Goal: Task Accomplishment & Management: Use online tool/utility

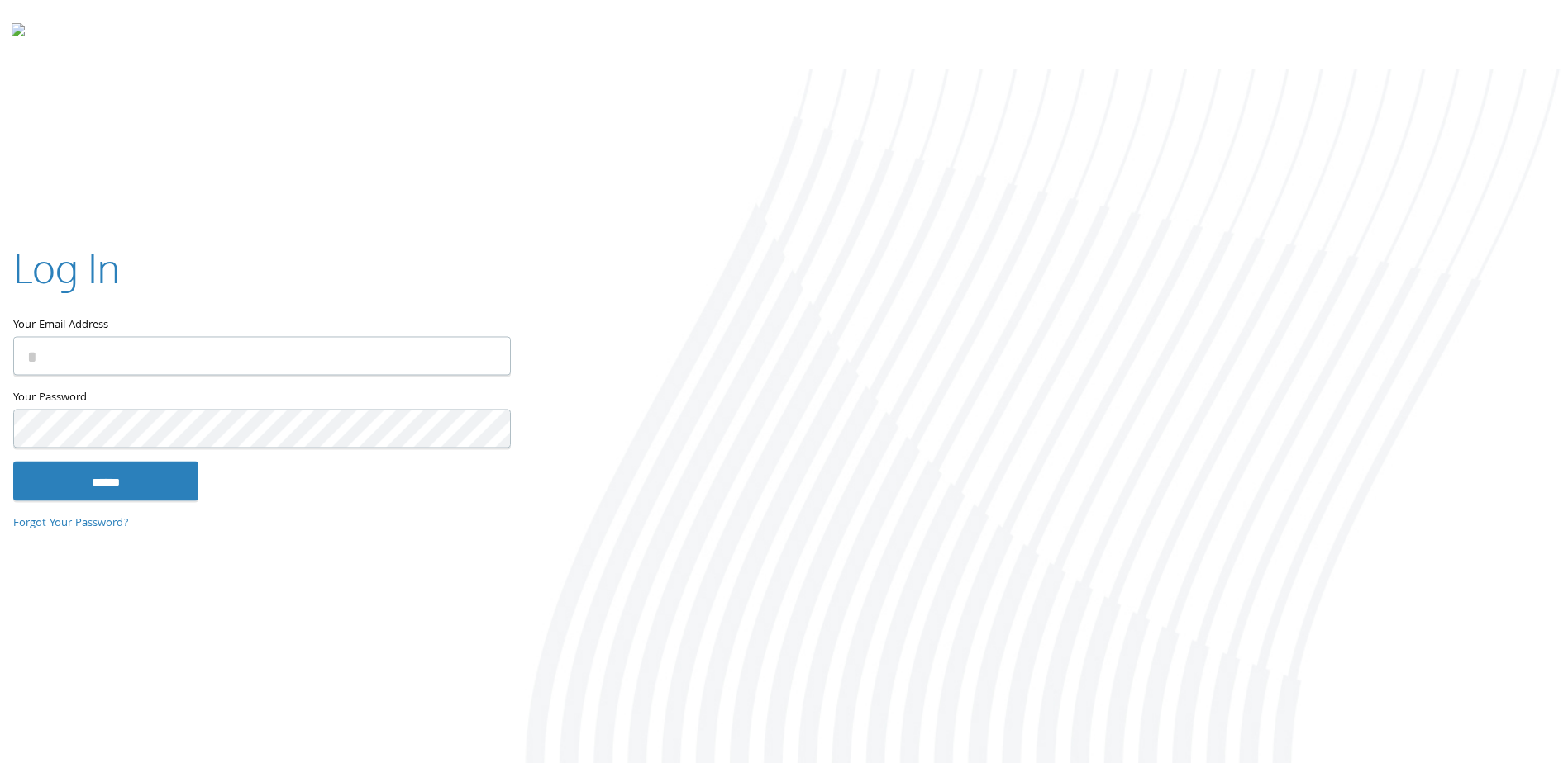
type input "**********"
click at [13, 462] on input "******" at bounding box center [105, 481] width 185 height 39
type input "**********"
click at [13, 462] on input "******" at bounding box center [105, 481] width 185 height 39
